Goal: Task Accomplishment & Management: Manage account settings

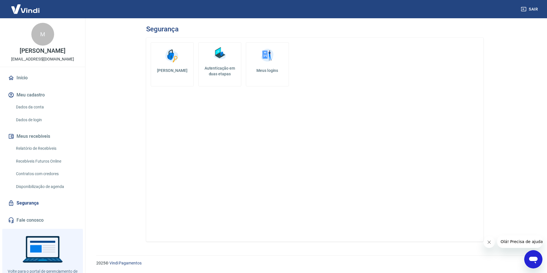
click at [224, 63] on link "Autenticação em duas etapas" at bounding box center [219, 64] width 43 height 44
